Goal: Task Accomplishment & Management: Complete application form

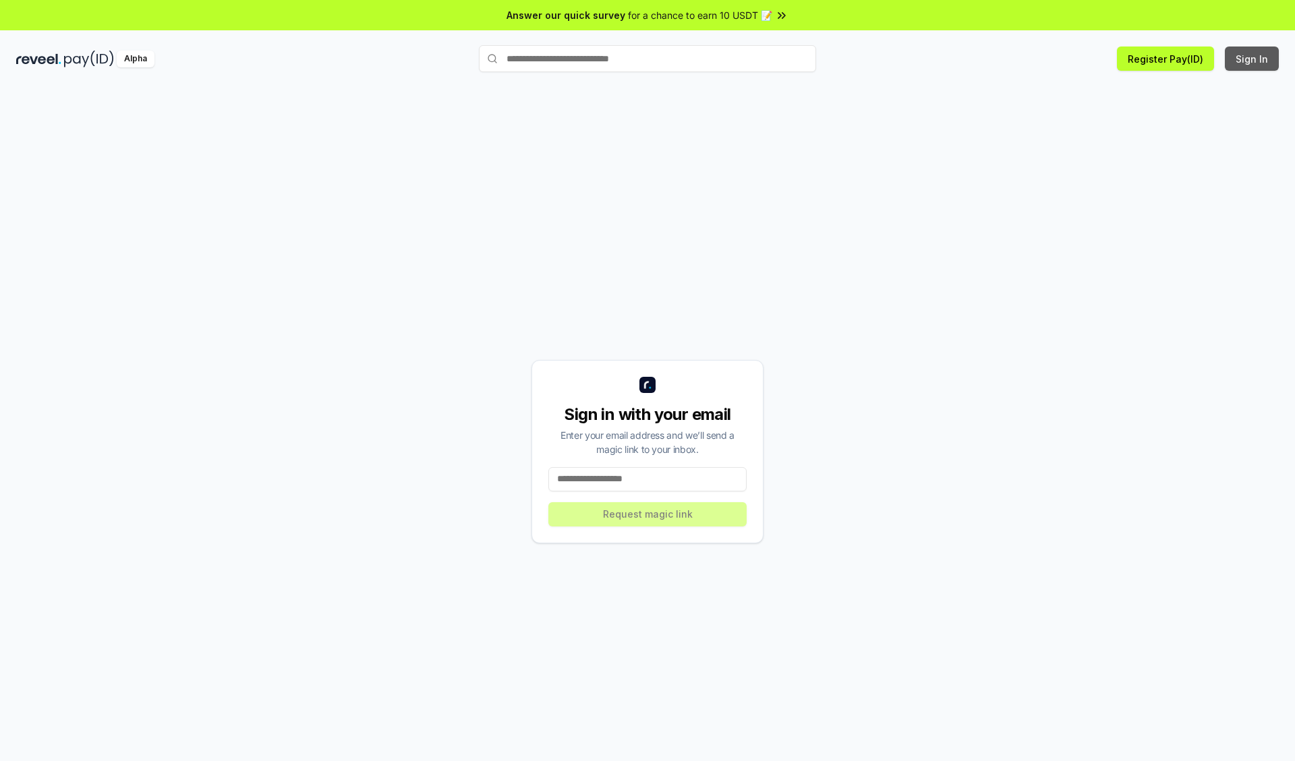
click at [1252, 59] on button "Sign In" at bounding box center [1252, 59] width 54 height 24
type input "**********"
click at [647, 514] on button "Request magic link" at bounding box center [647, 514] width 198 height 24
